Goal: Task Accomplishment & Management: Manage account settings

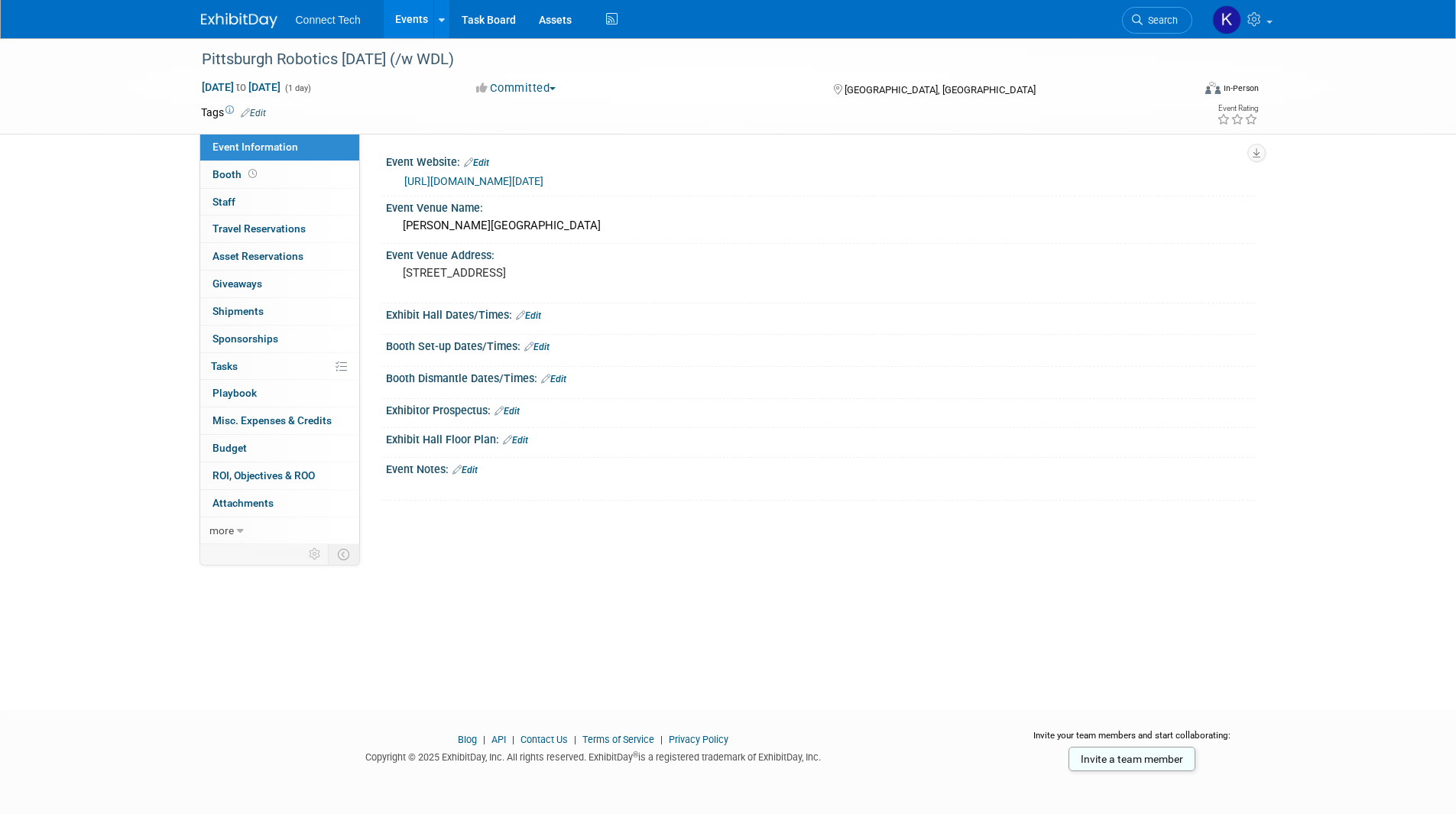
click at [422, 20] on link "Events" at bounding box center [411, 19] width 56 height 38
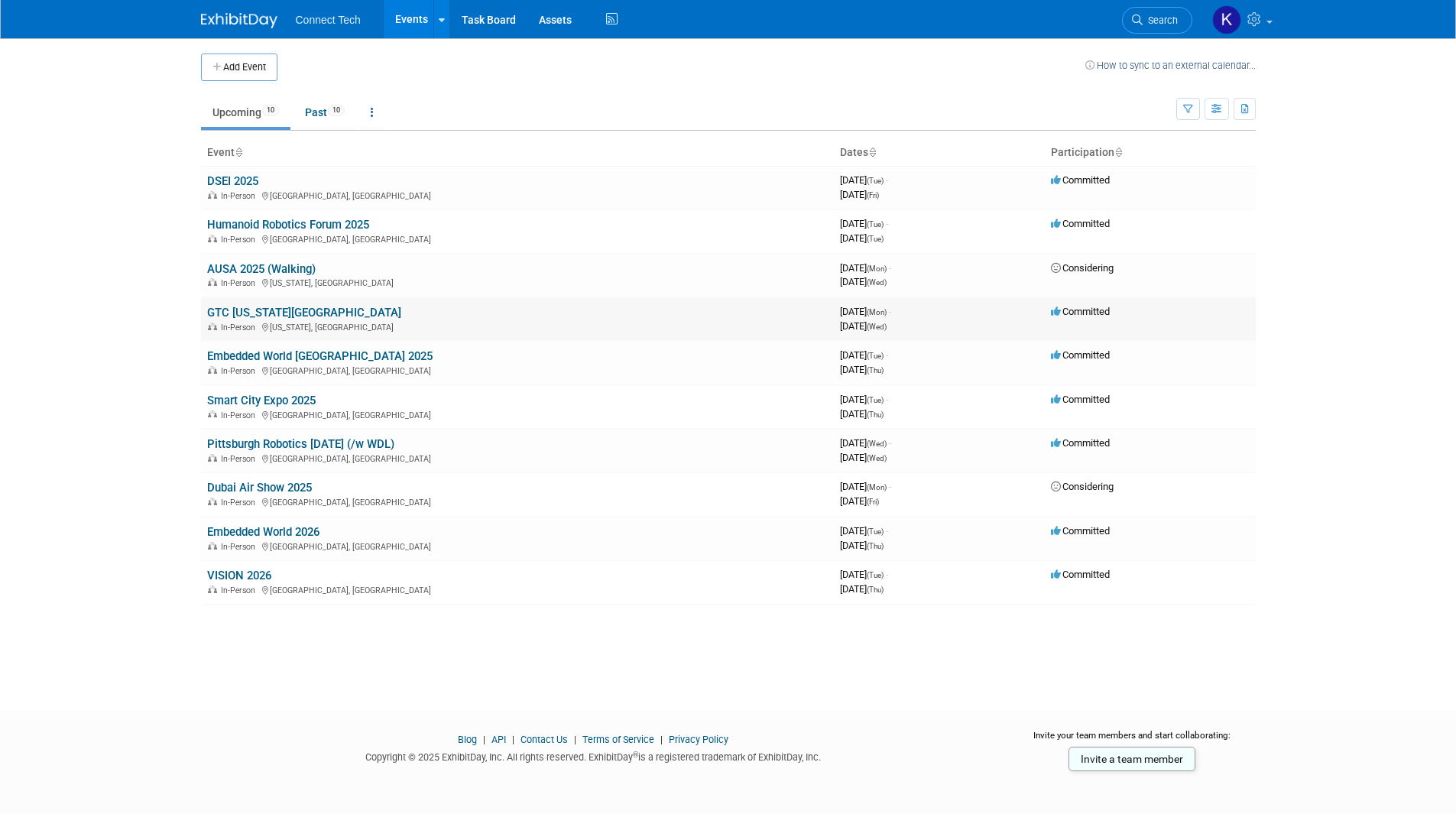
click at [243, 306] on link "GTC [US_STATE][GEOGRAPHIC_DATA]" at bounding box center [304, 312] width 194 height 14
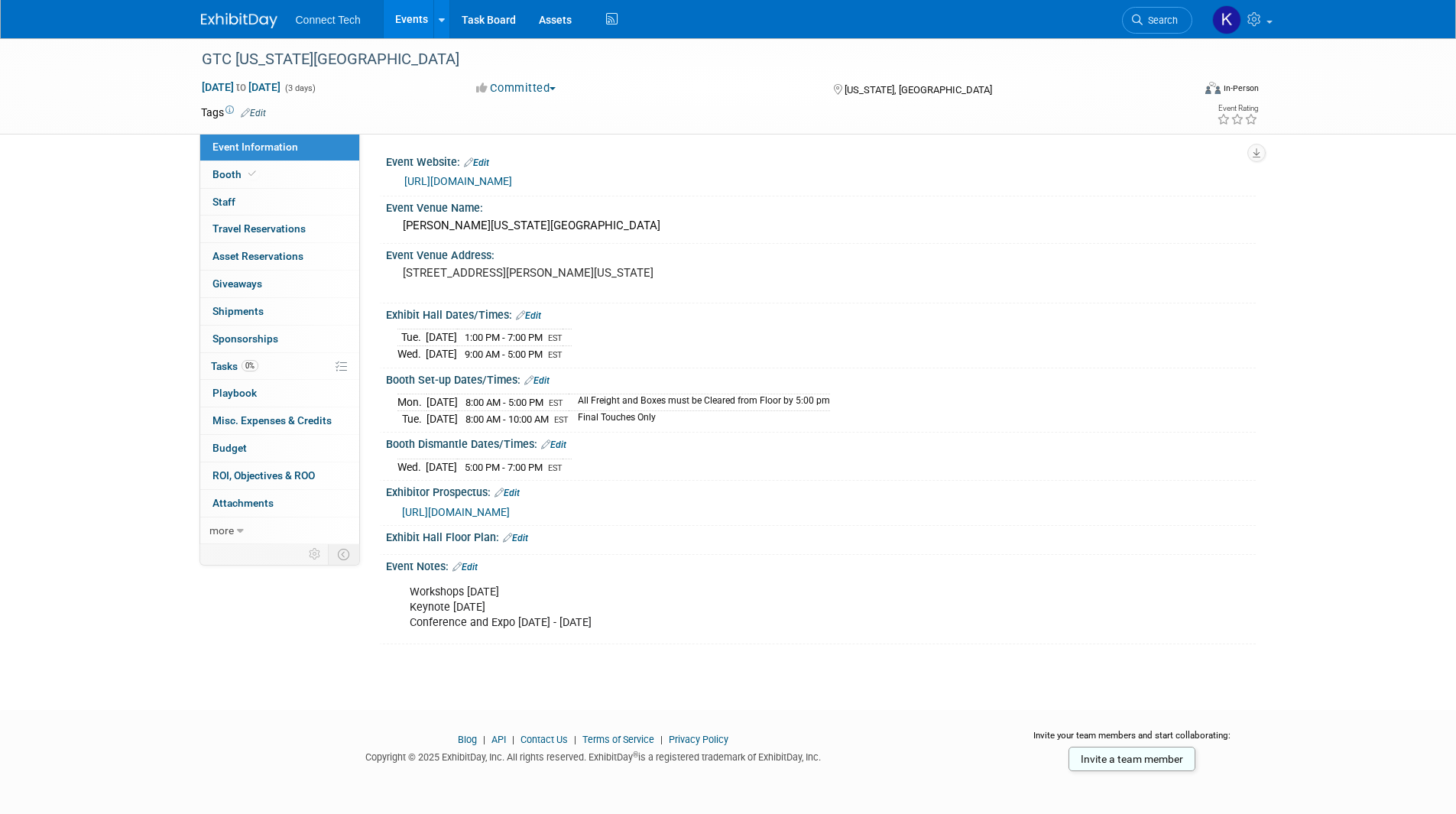
click at [520, 339] on span "1:00 PM - 7:00 PM" at bounding box center [503, 338] width 78 height 12
click at [529, 315] on link "Edit" at bounding box center [529, 316] width 25 height 11
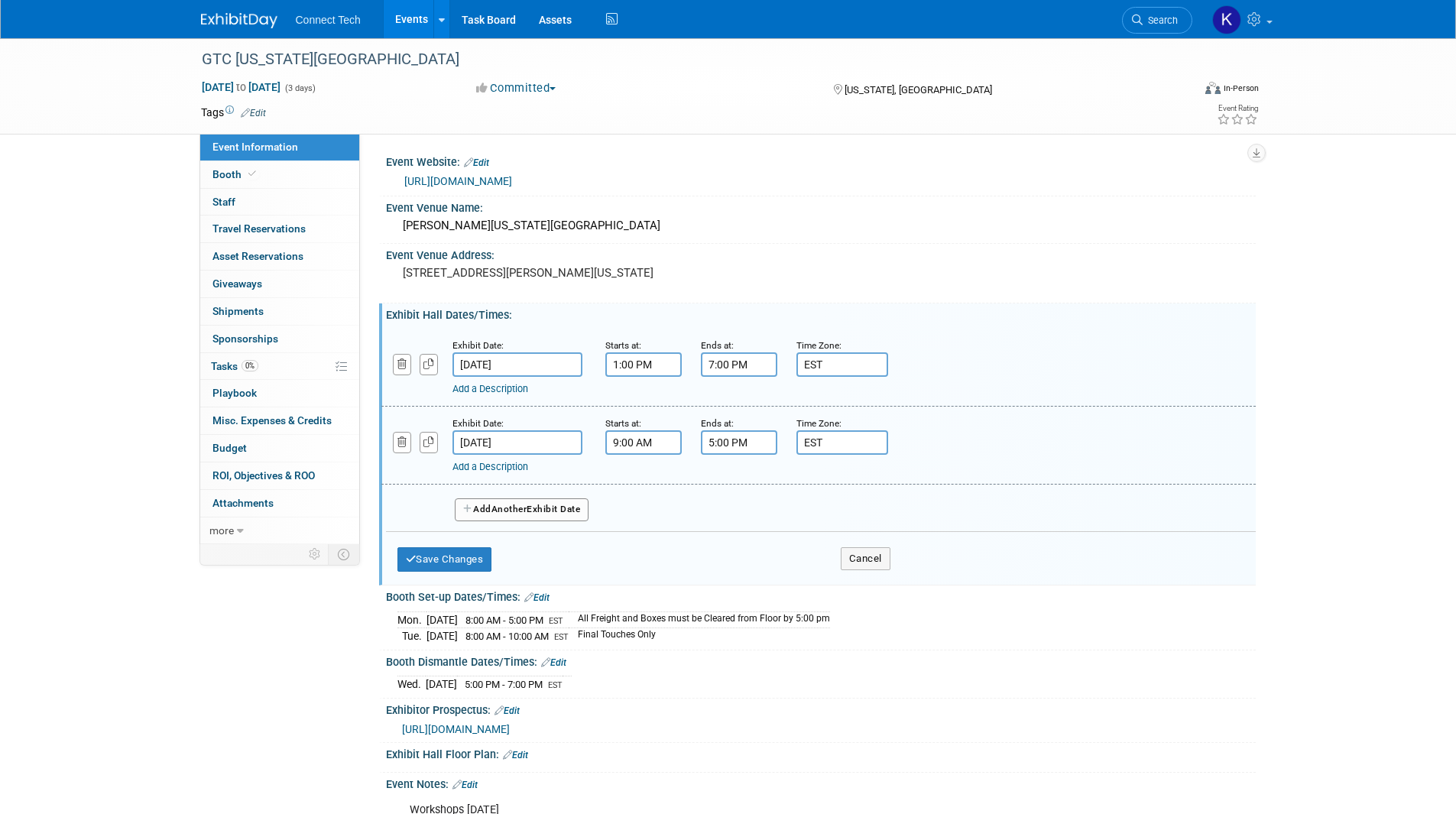
click at [664, 367] on input "1:00 PM" at bounding box center [643, 364] width 77 height 24
click at [632, 393] on span at bounding box center [640, 402] width 27 height 27
type input "3:00 PM"
click at [763, 499] on span at bounding box center [753, 504] width 103 height 27
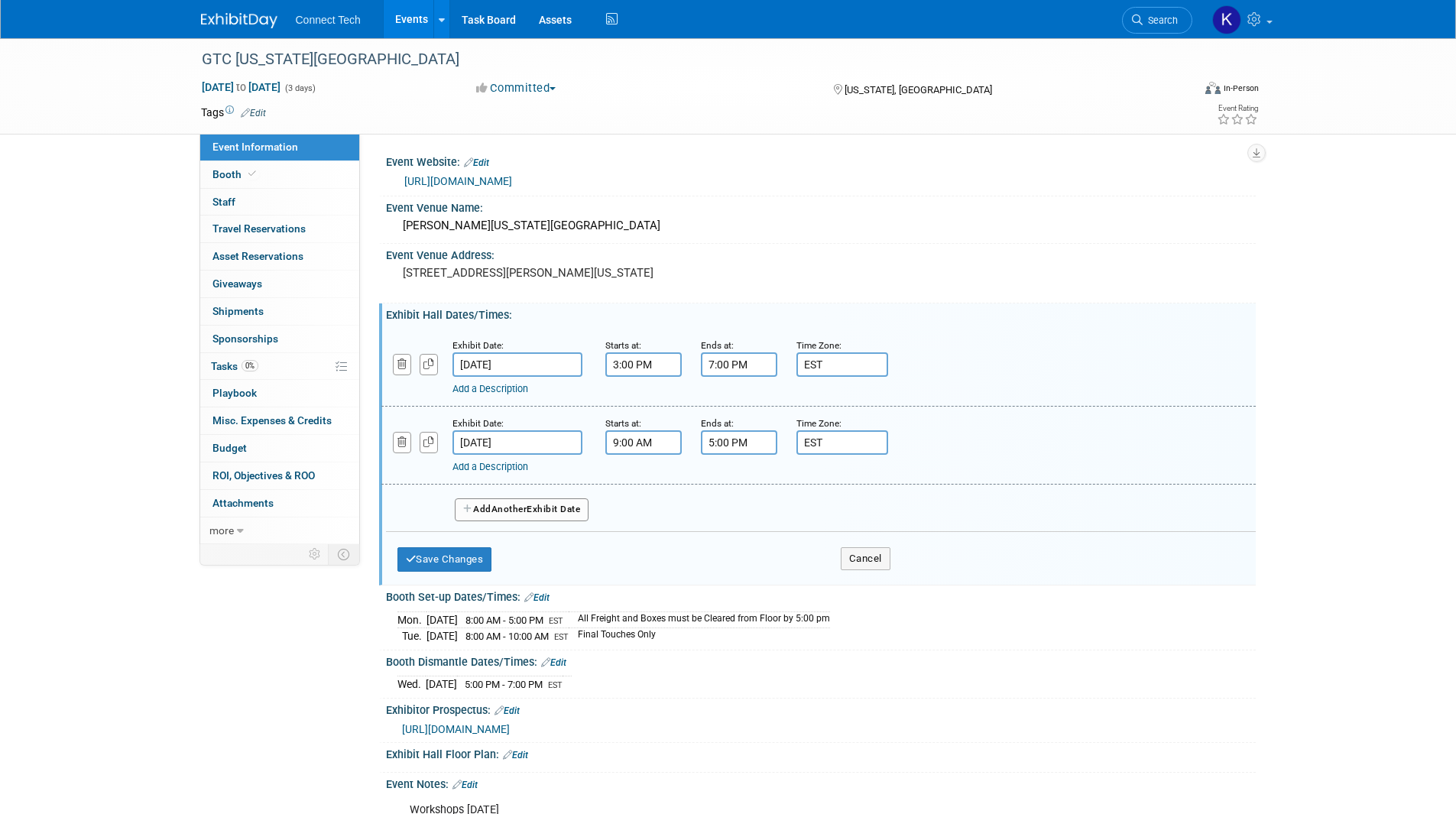
click at [738, 447] on input "5:00 PM" at bounding box center [739, 442] width 77 height 24
click at [750, 487] on link at bounding box center [736, 479] width 29 height 39
click at [750, 486] on link at bounding box center [736, 479] width 29 height 39
type input "8:00 PM"
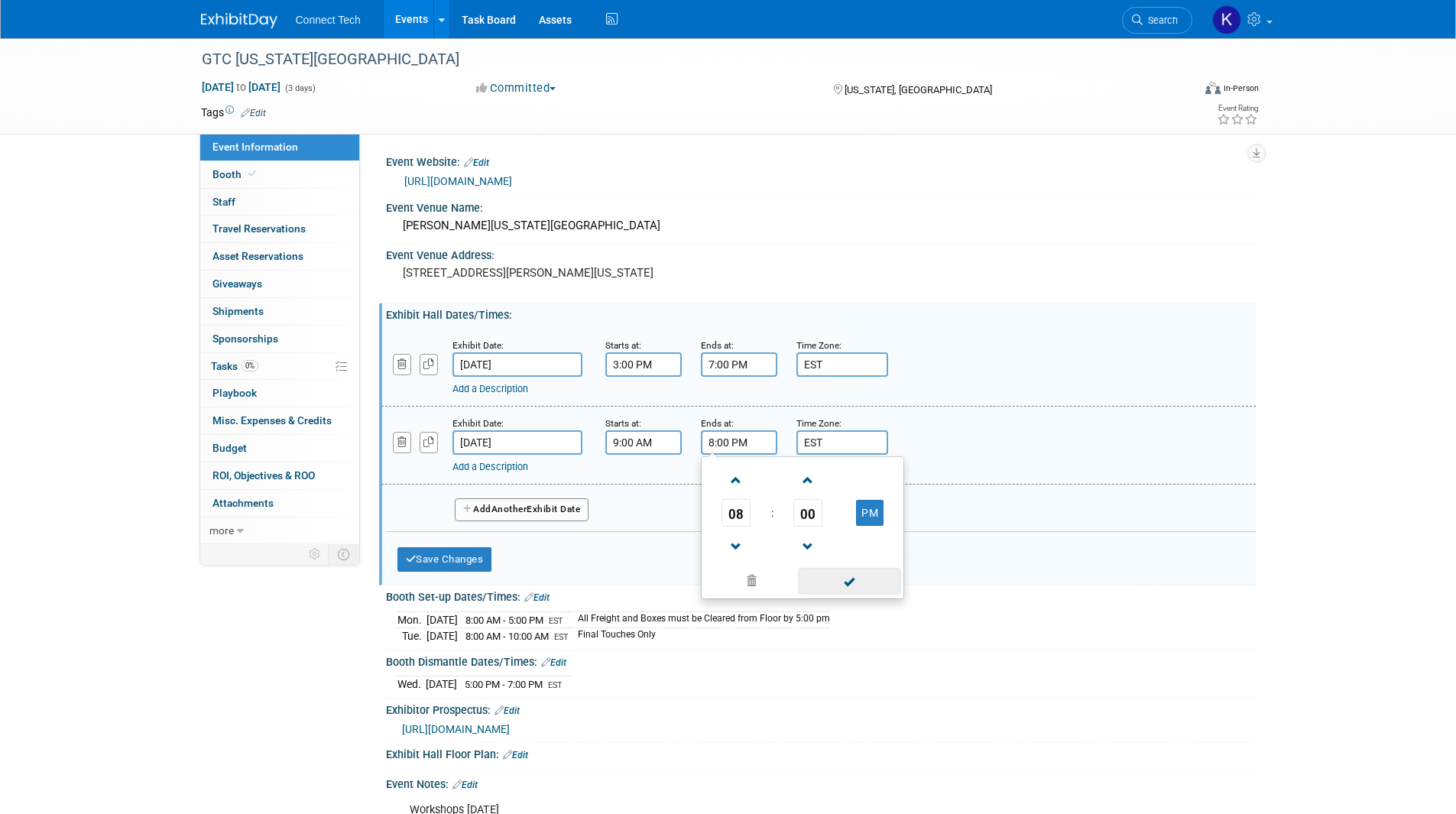
click at [815, 581] on span at bounding box center [849, 581] width 103 height 27
click at [485, 560] on button "Save Changes" at bounding box center [444, 559] width 95 height 24
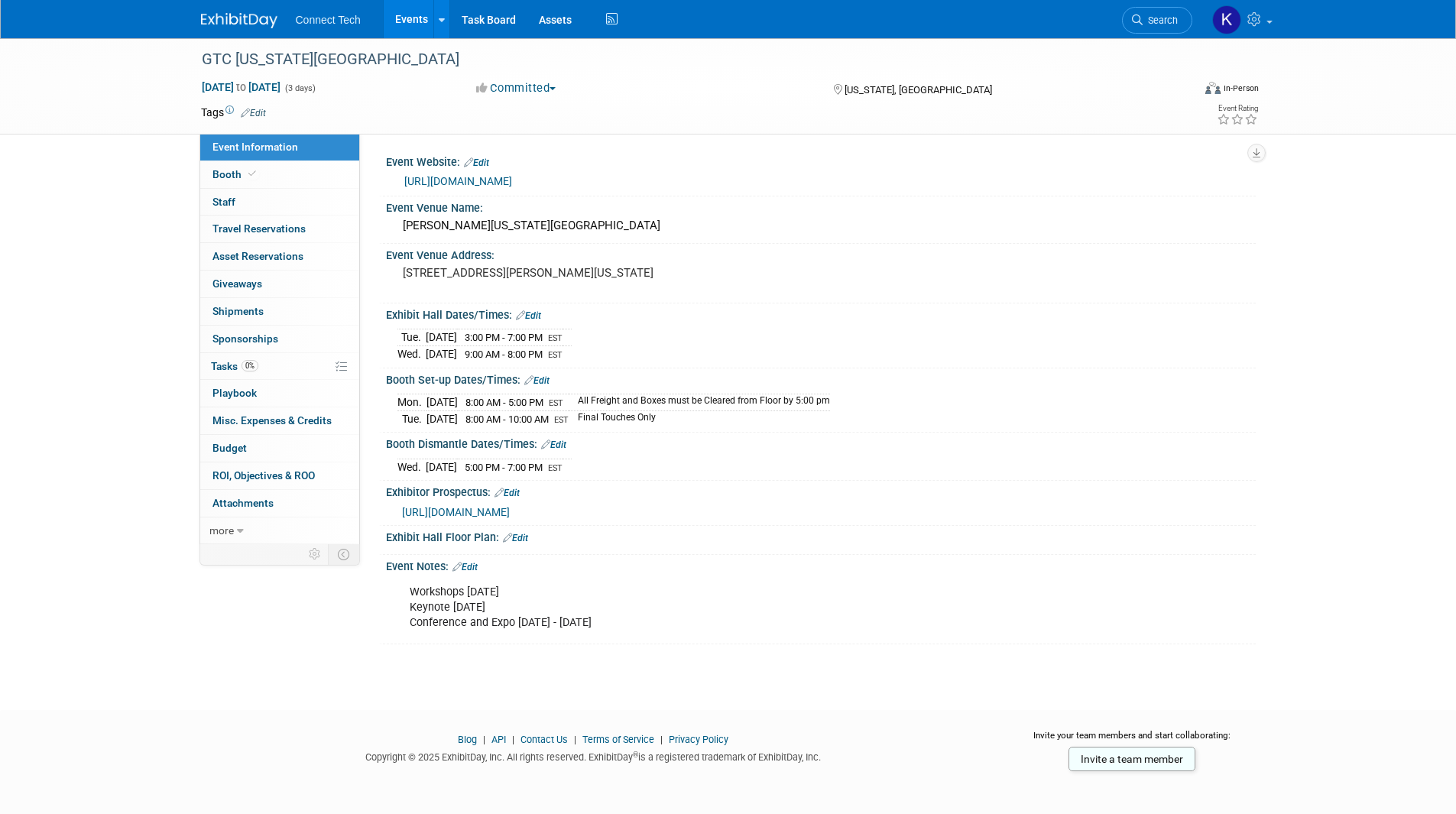
click at [517, 467] on span "5:00 PM - 7:00 PM" at bounding box center [503, 467] width 78 height 12
click at [551, 442] on link "Edit" at bounding box center [554, 445] width 25 height 11
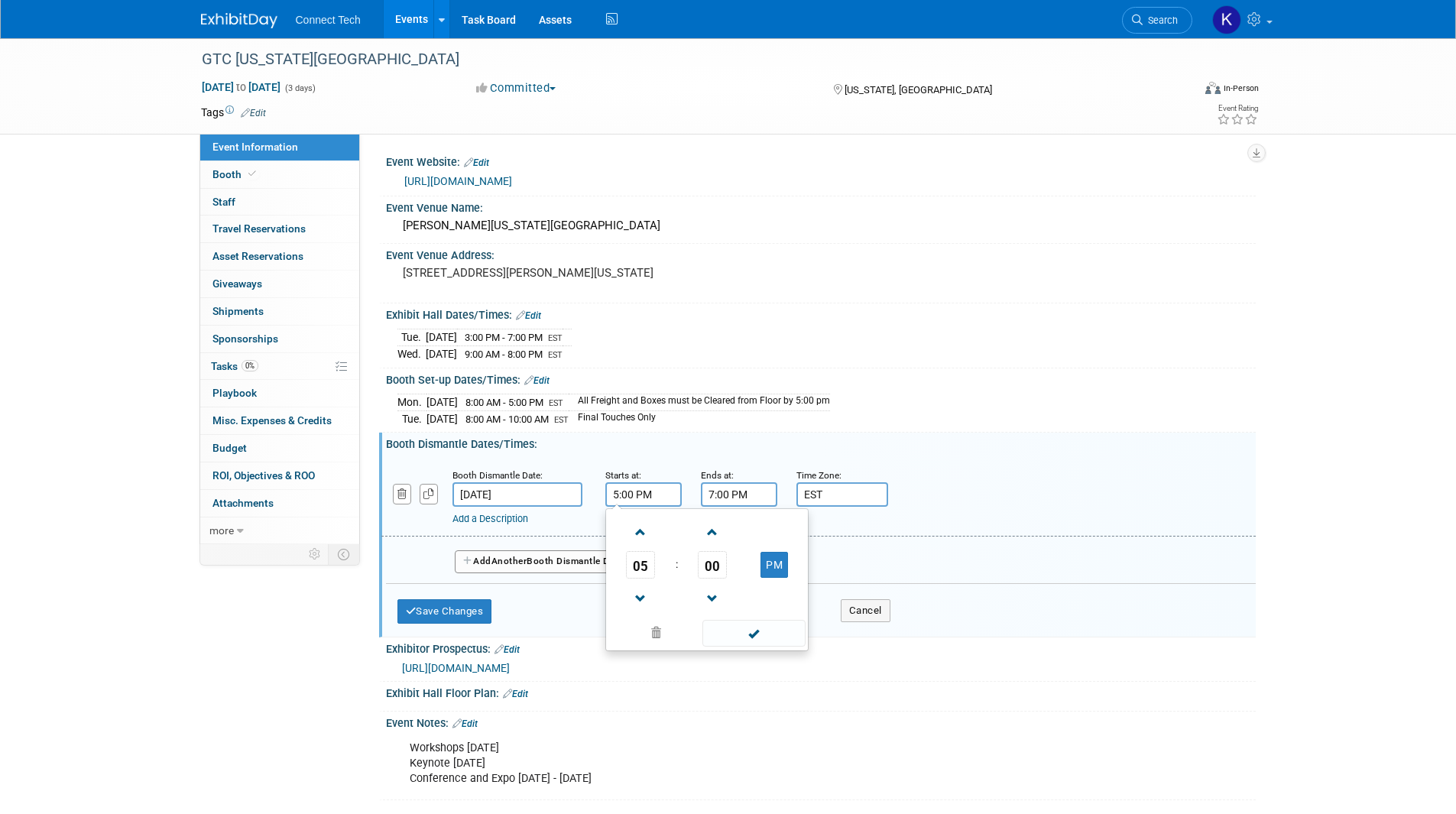
click at [642, 500] on input "5:00 PM" at bounding box center [643, 494] width 77 height 24
click at [653, 532] on span at bounding box center [640, 532] width 27 height 27
type input "8:00 PM"
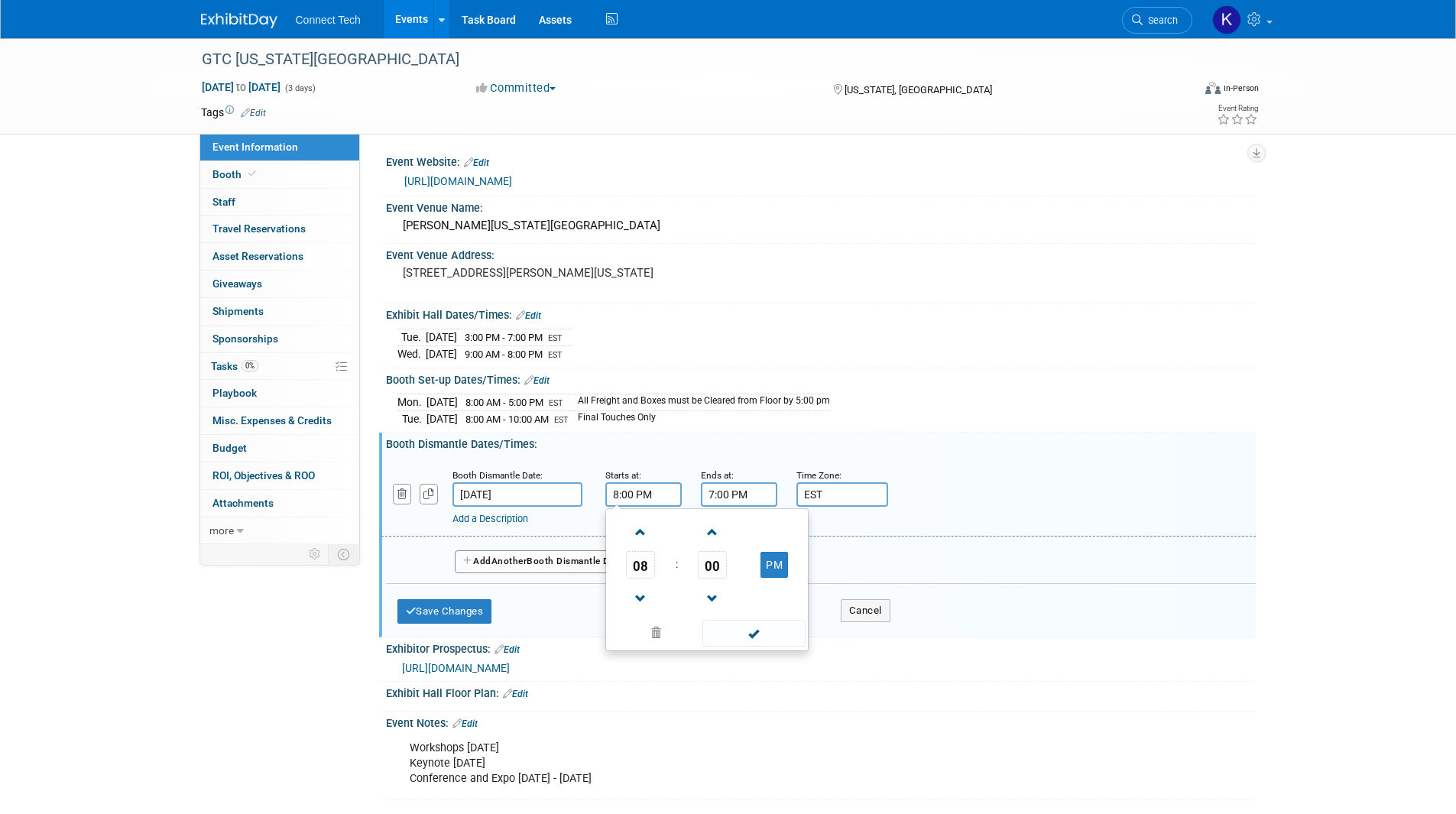
click at [719, 495] on input "7:00 PM" at bounding box center [739, 494] width 77 height 24
click at [723, 517] on link at bounding box center [736, 532] width 29 height 39
type input "10:00 PM"
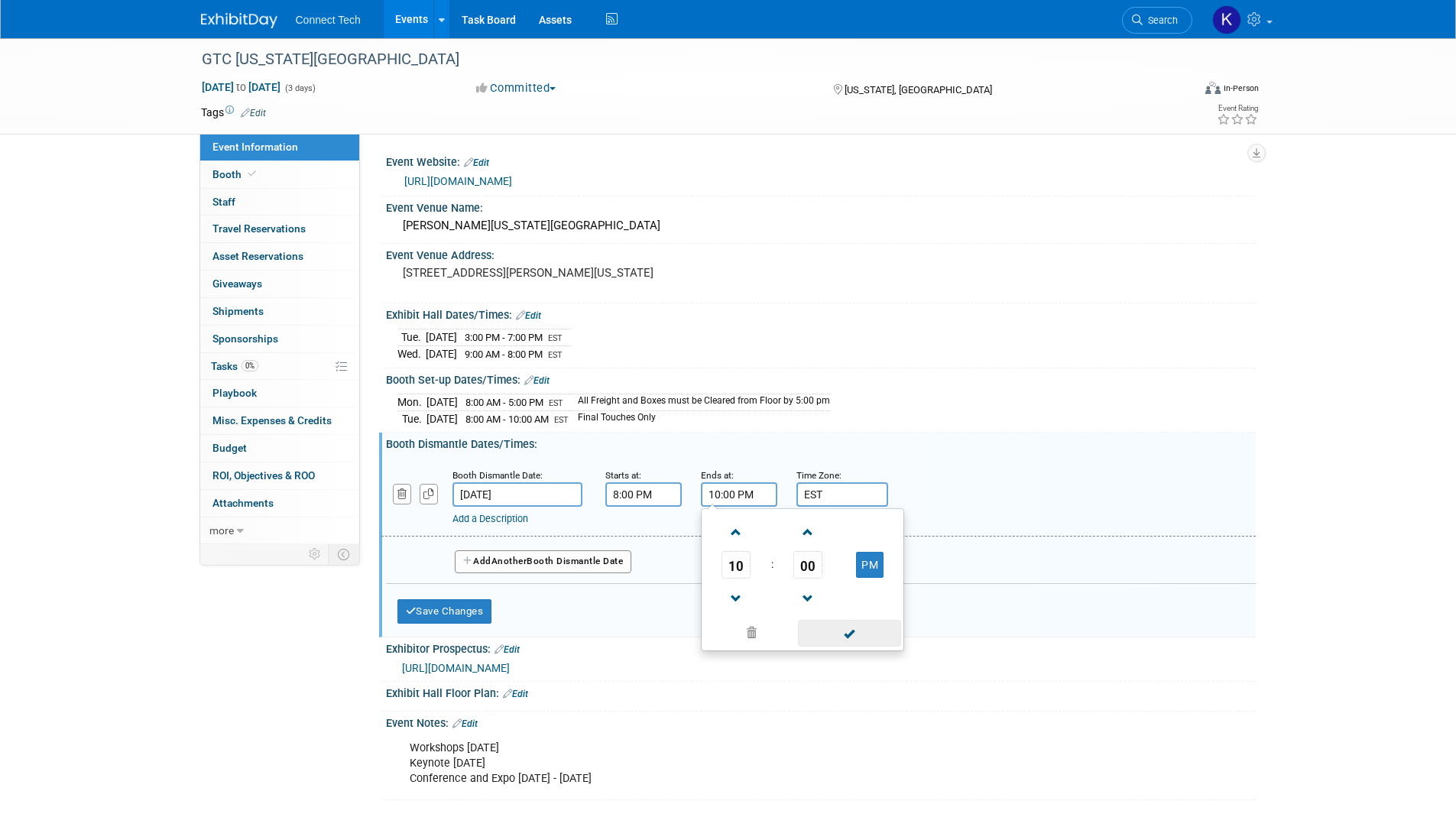
click at [865, 623] on span at bounding box center [849, 634] width 103 height 27
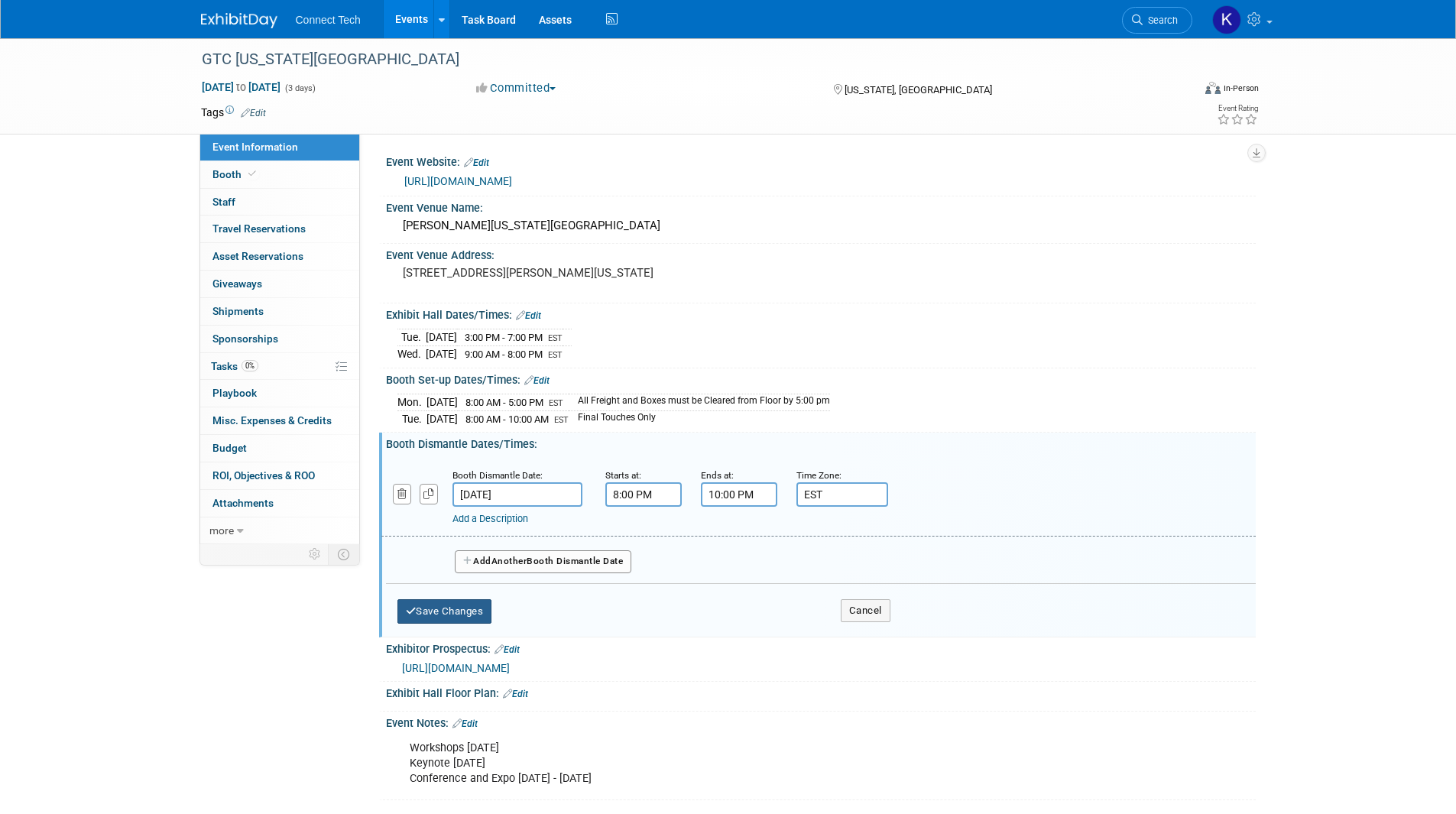
click at [467, 599] on button "Save Changes" at bounding box center [444, 611] width 95 height 24
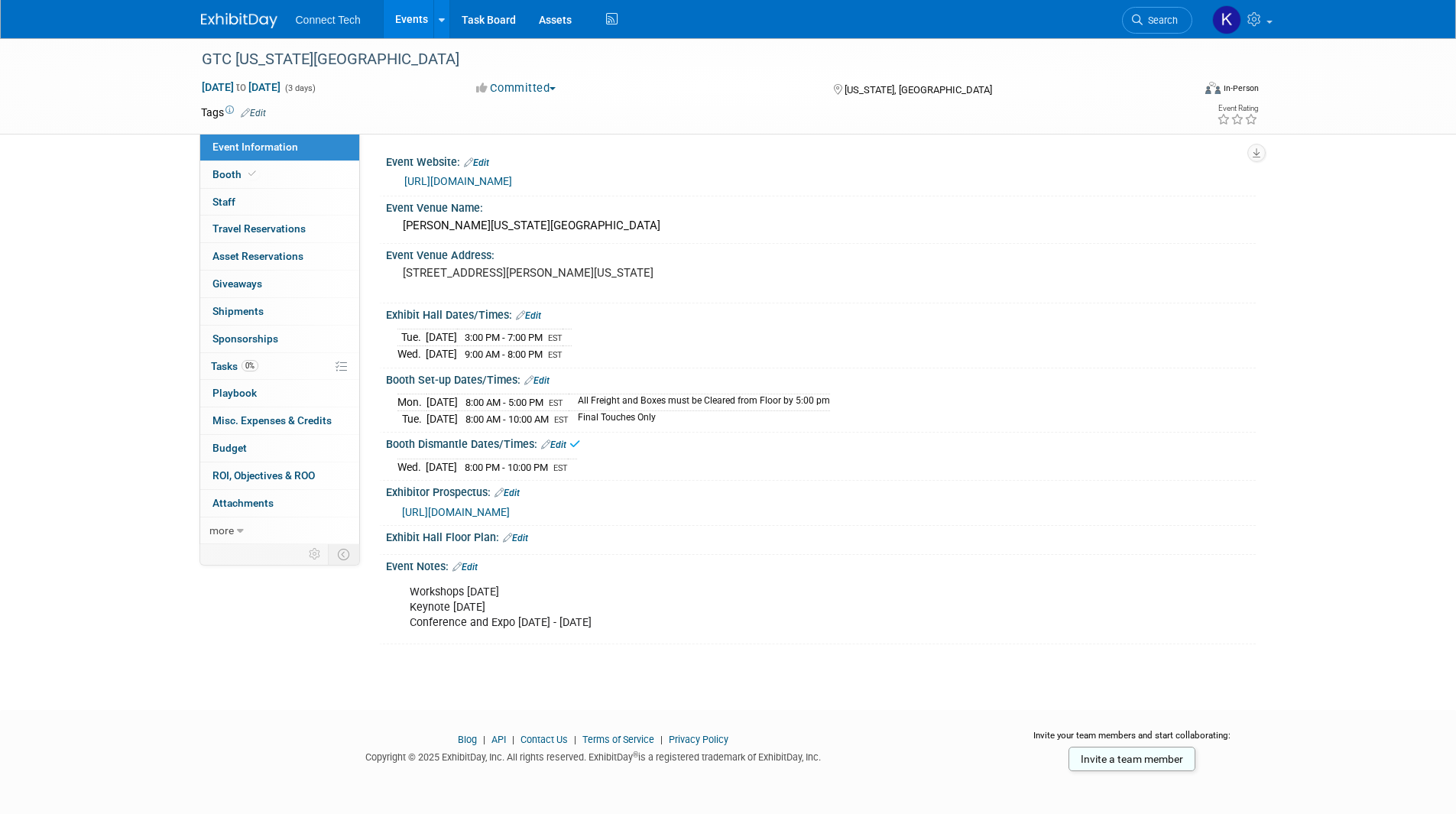
click at [240, 631] on div "Event Information Event Info Booth Booth 0 Staff 0 Staff 0 Travel Reservations …" at bounding box center [728, 341] width 1077 height 606
